Goal: Information Seeking & Learning: Learn about a topic

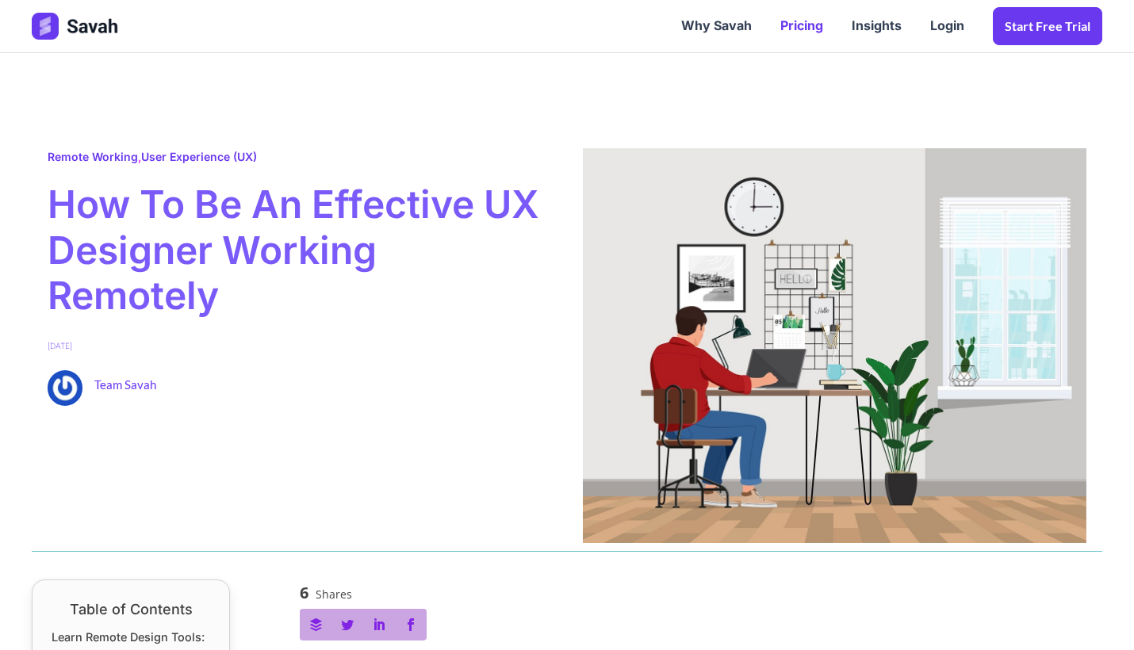
click at [804, 25] on link "Pricing" at bounding box center [801, 26] width 71 height 49
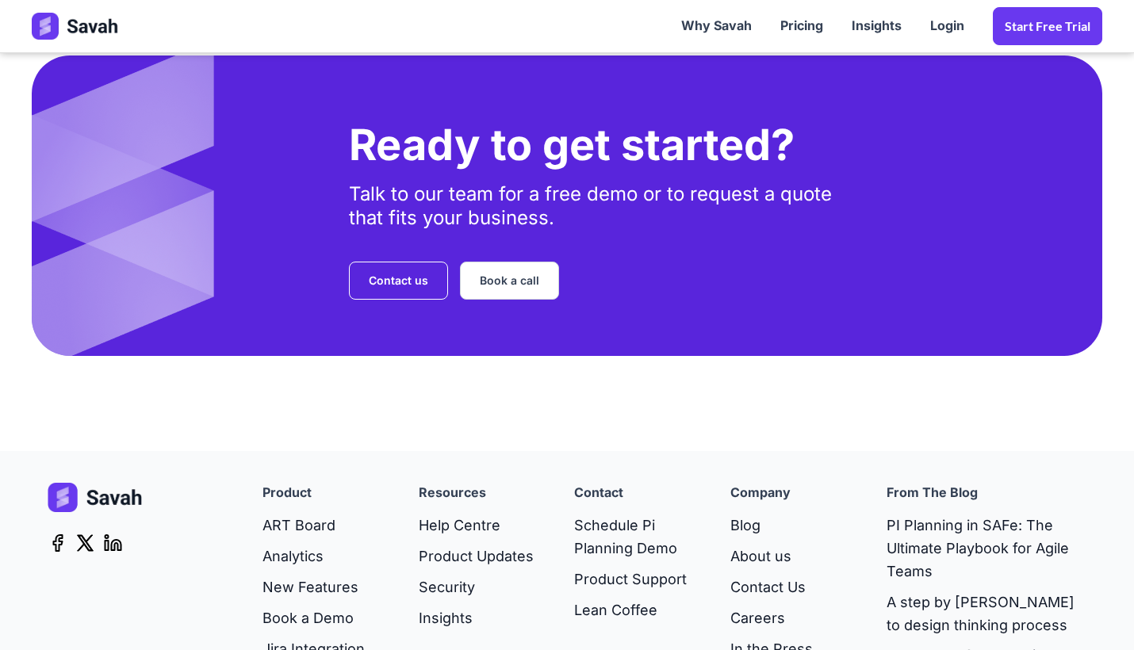
scroll to position [3624, 0]
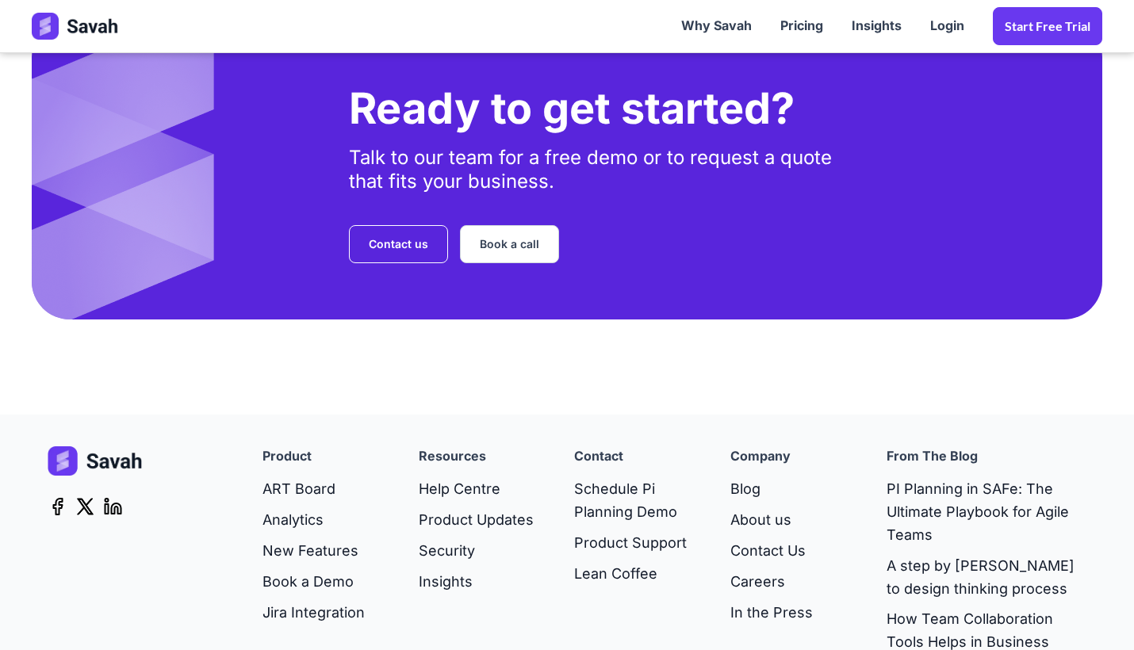
click at [748, 450] on h4 "company" at bounding box center [760, 457] width 60 height 21
click at [747, 30] on link "Why Savah" at bounding box center [716, 26] width 99 height 49
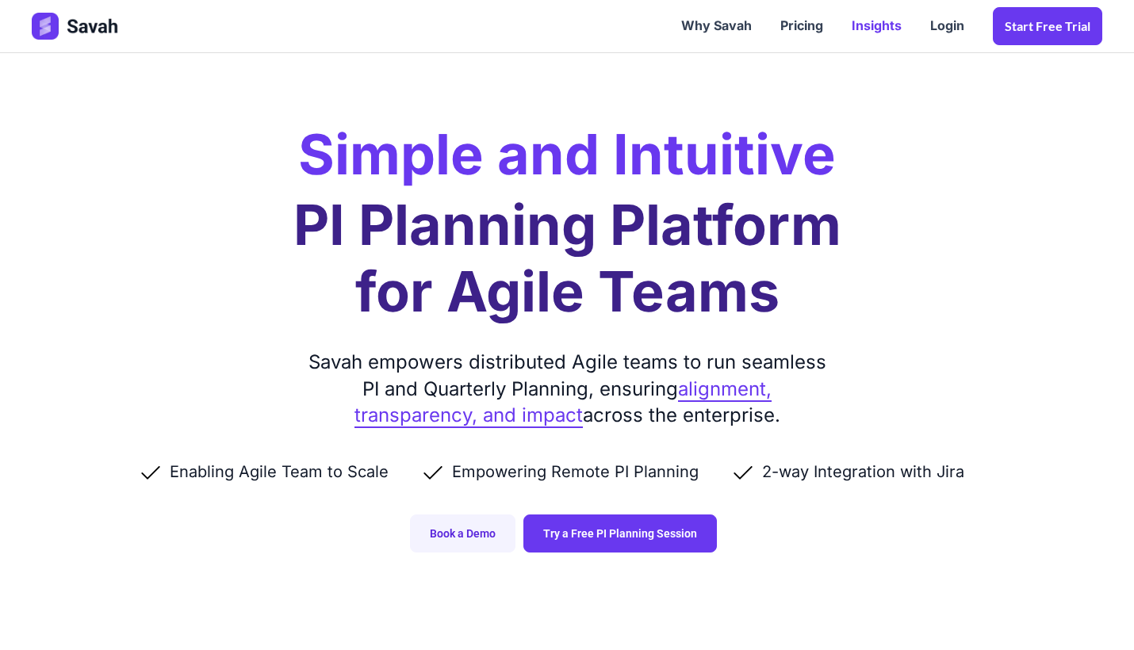
click at [878, 31] on link "Insights" at bounding box center [877, 26] width 79 height 49
